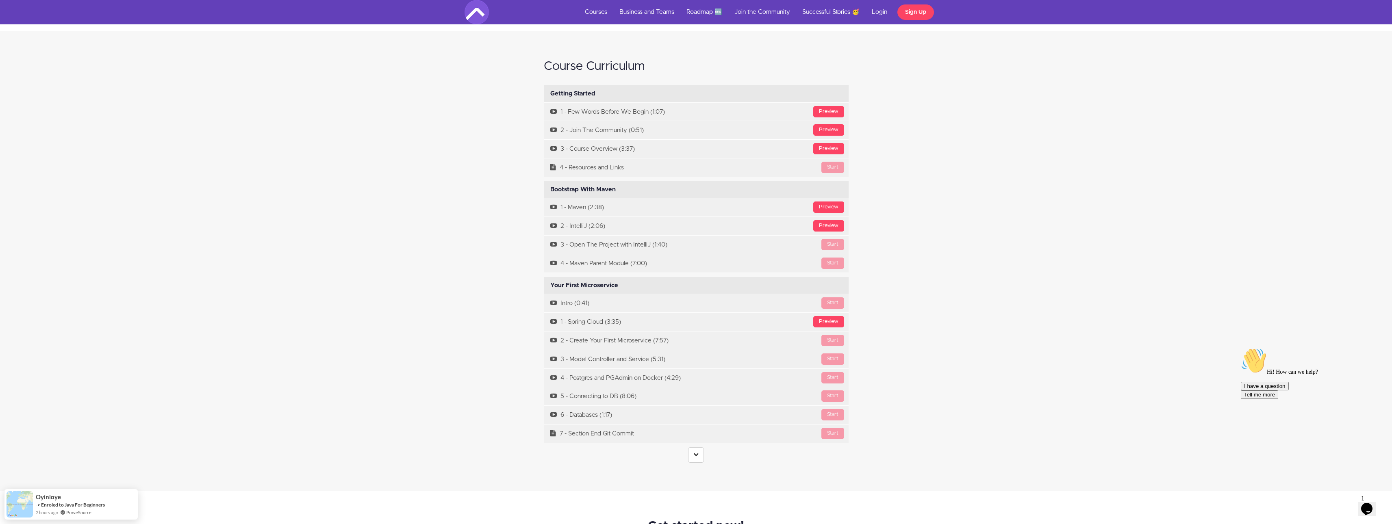
scroll to position [3139, 0]
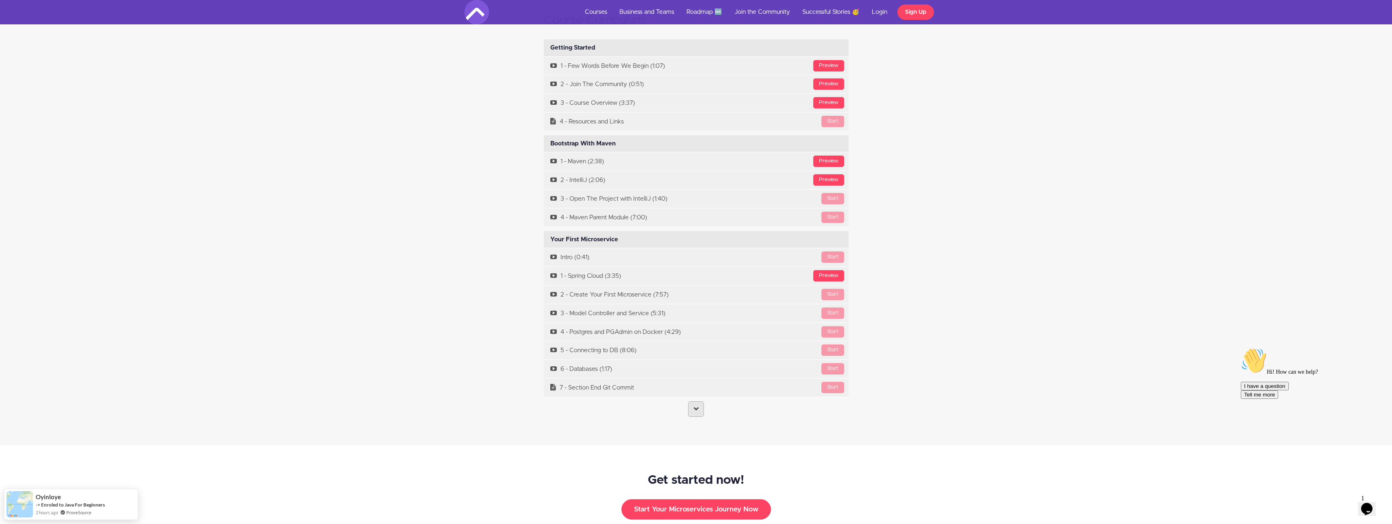
click at [694, 402] on link at bounding box center [696, 409] width 16 height 15
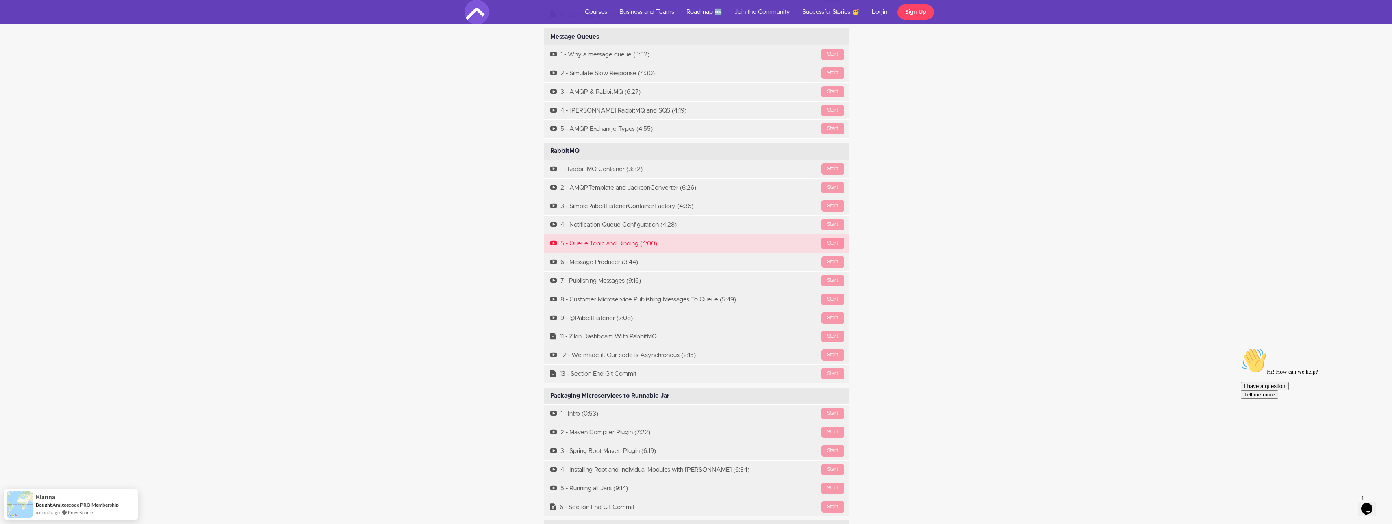
scroll to position [4330, 0]
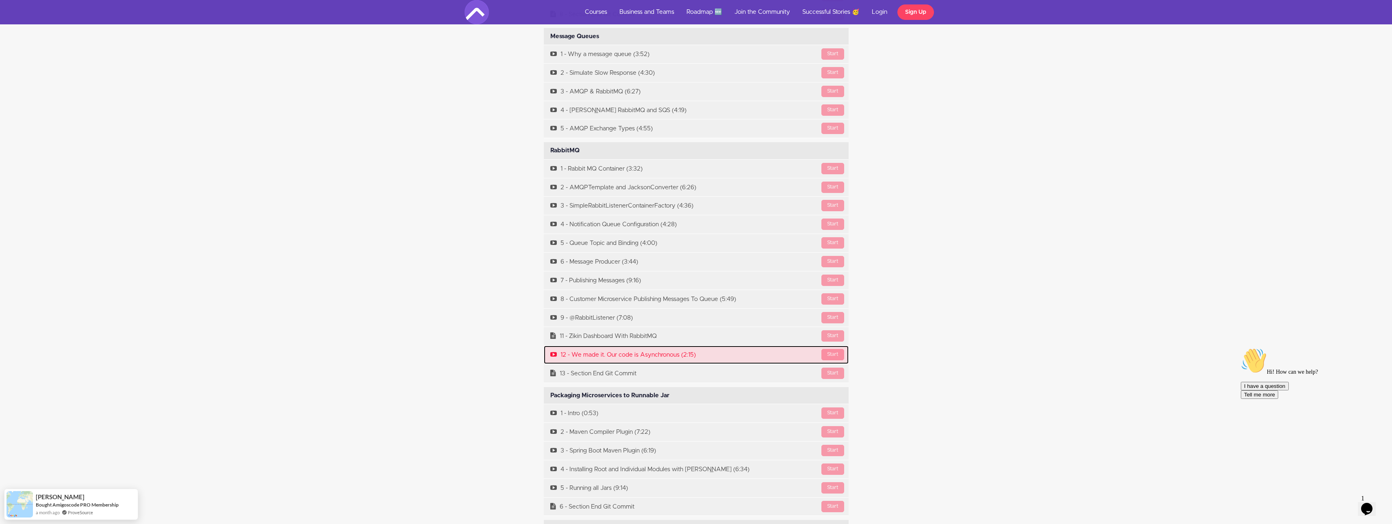
click at [578, 346] on link "Start 12 - We made it. Our code is Asynchronous (2:15)" at bounding box center [696, 355] width 305 height 18
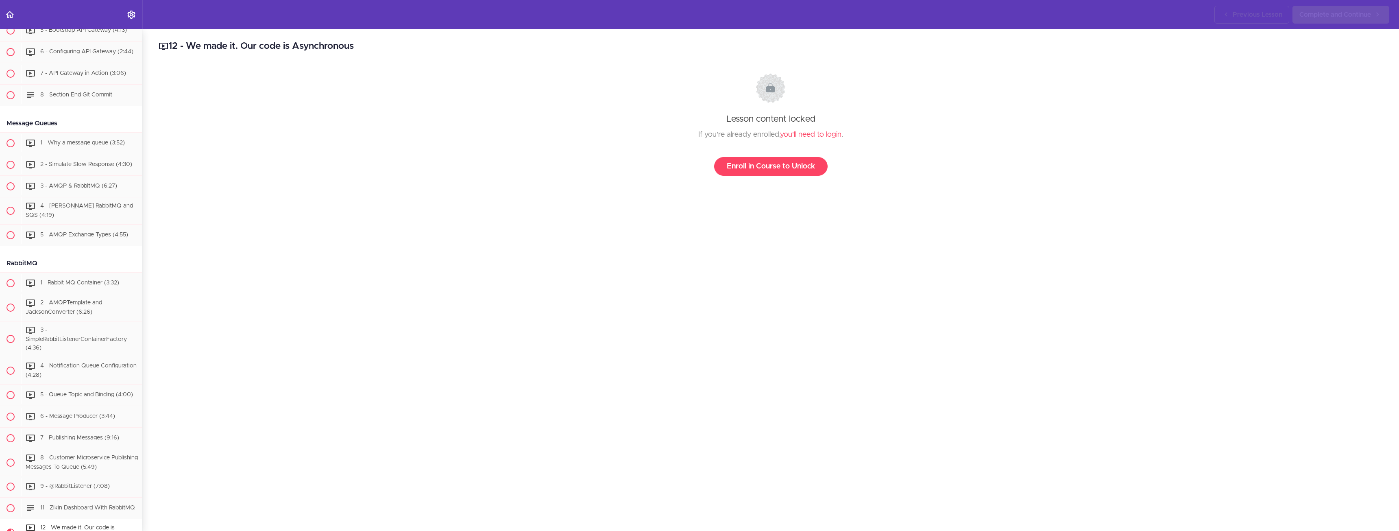
scroll to position [1917, 0]
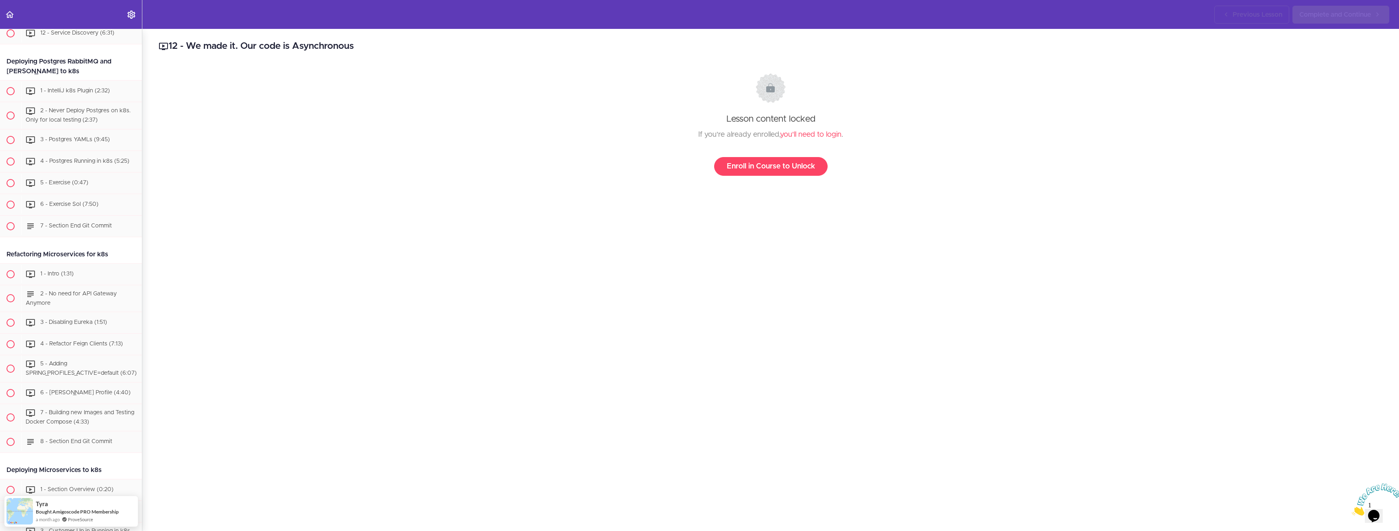
scroll to position [2997, 0]
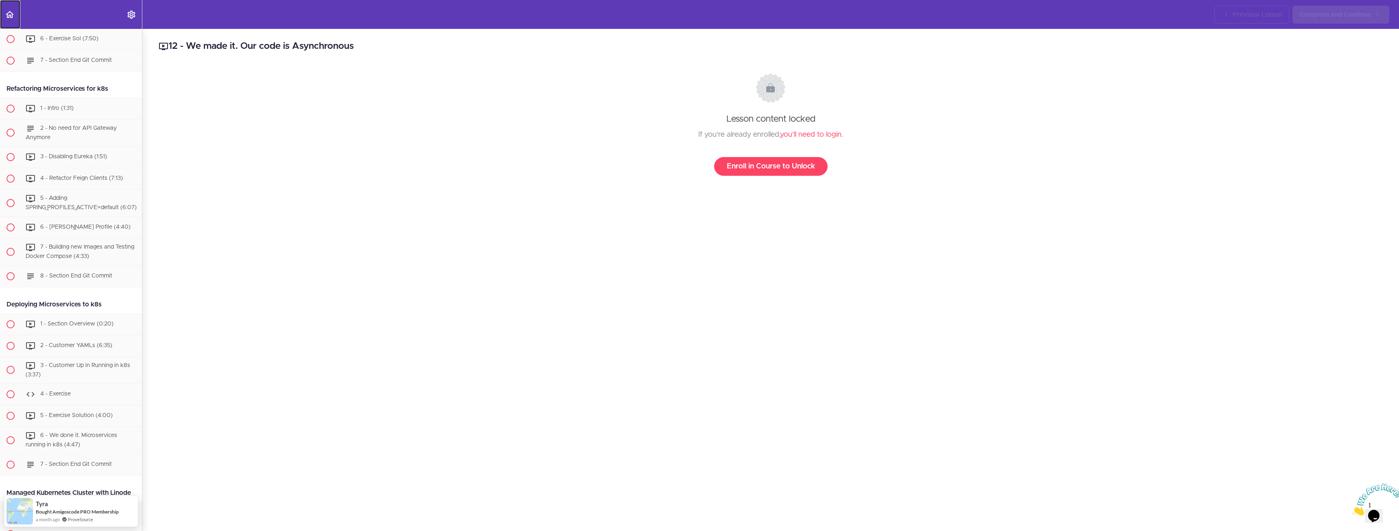
click at [12, 18] on icon "Back to course curriculum" at bounding box center [10, 15] width 10 height 10
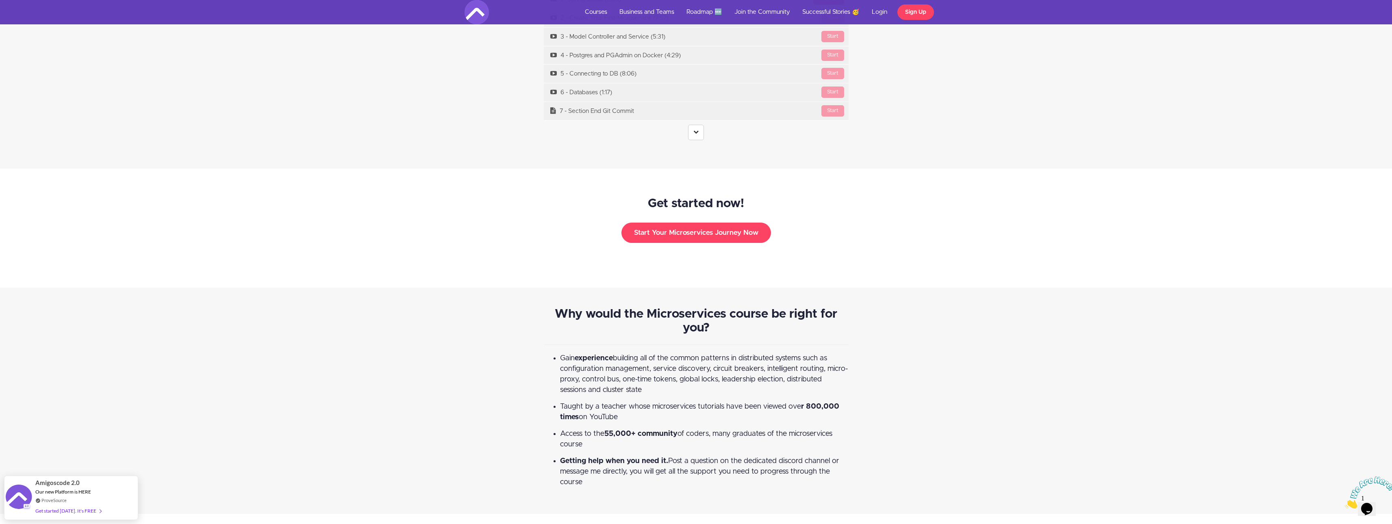
scroll to position [3415, 0]
click at [696, 126] on link at bounding box center [696, 132] width 16 height 15
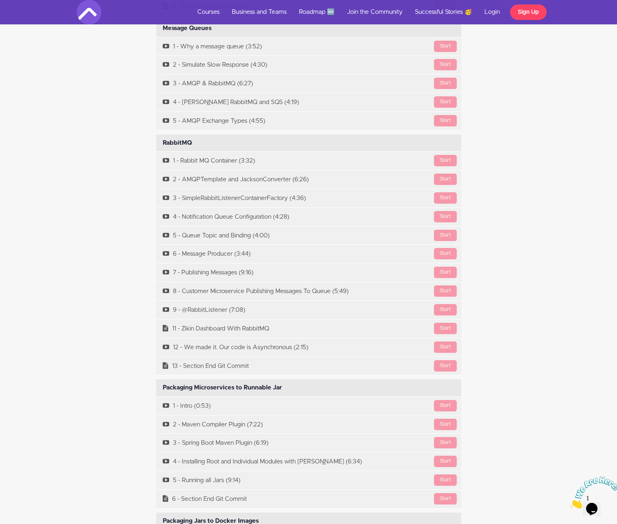
scroll to position [3411, 0]
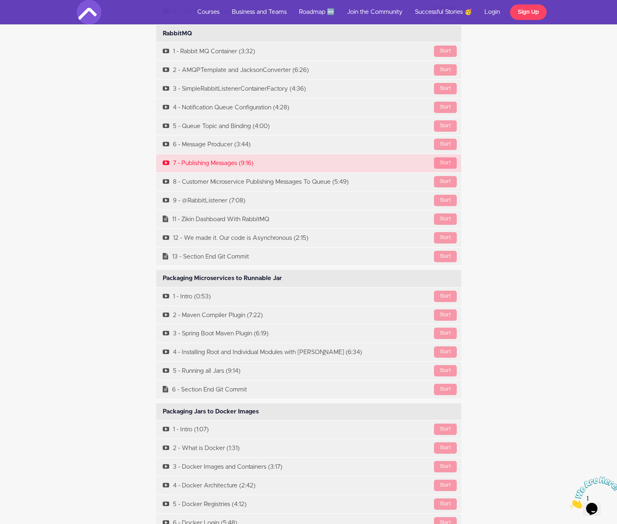
scroll to position [3575, 0]
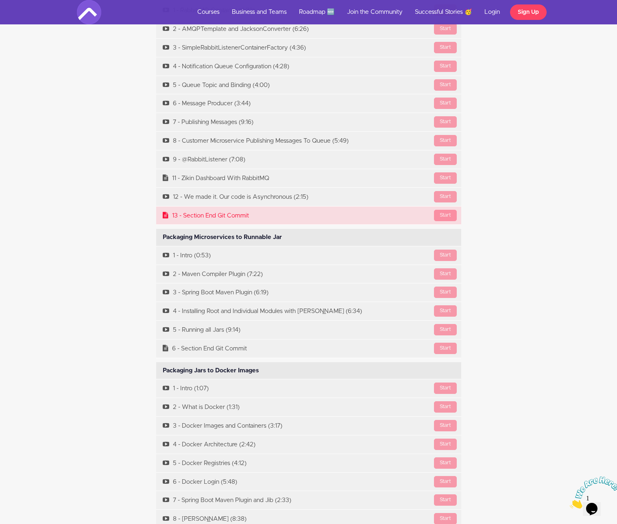
scroll to position [3615, 0]
